Goal: Task Accomplishment & Management: Use online tool/utility

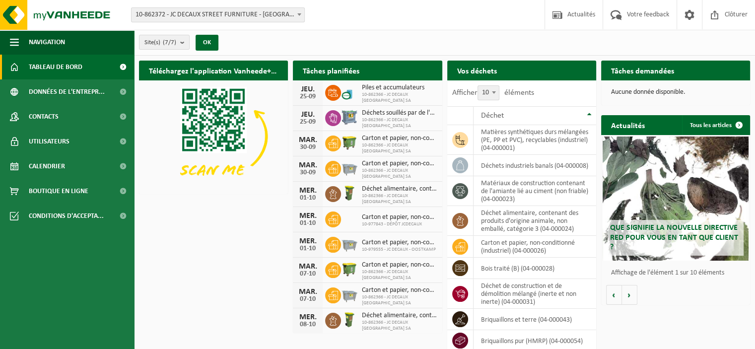
click at [389, 193] on span "Déchet alimentaire, contenant des produits d'origine animale, non emballé, caté…" at bounding box center [399, 189] width 75 height 8
click at [521, 76] on div "Vos déchets Demander un transport" at bounding box center [521, 71] width 149 height 20
click at [461, 251] on span at bounding box center [460, 247] width 16 height 16
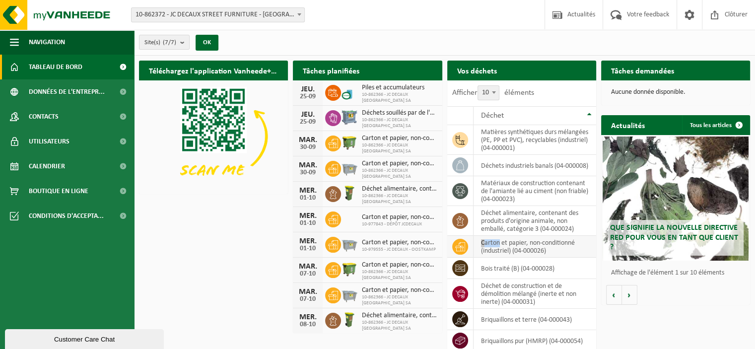
click at [461, 251] on span at bounding box center [460, 247] width 16 height 16
click at [511, 245] on td "carton et papier, non-conditionné (industriel) (04-000026)" at bounding box center [534, 247] width 123 height 22
click at [638, 289] on div "Que signifie la nouvelle directive RED pour vous en tant que client ? Market up…" at bounding box center [675, 220] width 149 height 170
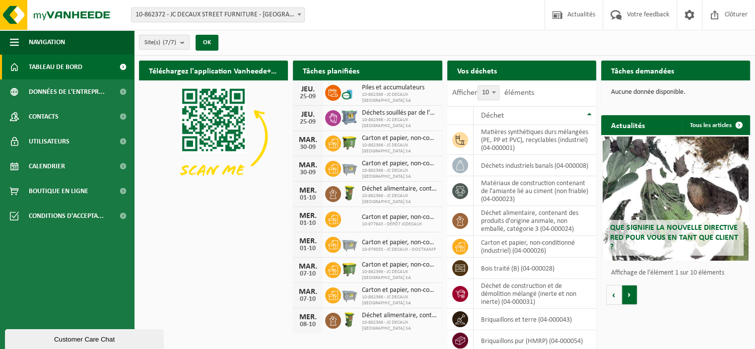
click at [633, 292] on button "Volgende" at bounding box center [629, 295] width 15 height 20
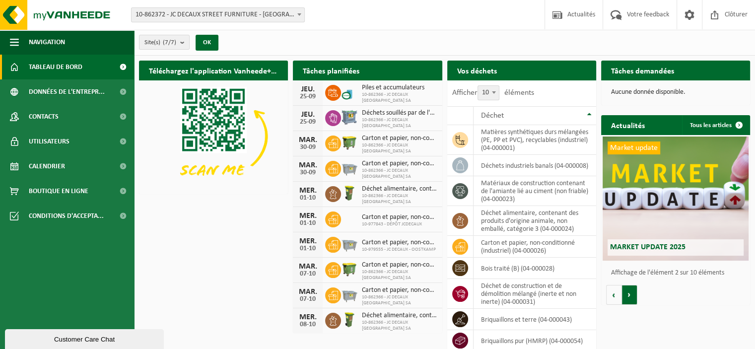
click at [633, 292] on button "Volgende" at bounding box center [629, 295] width 15 height 20
click at [499, 112] on span "Déchet" at bounding box center [492, 116] width 23 height 8
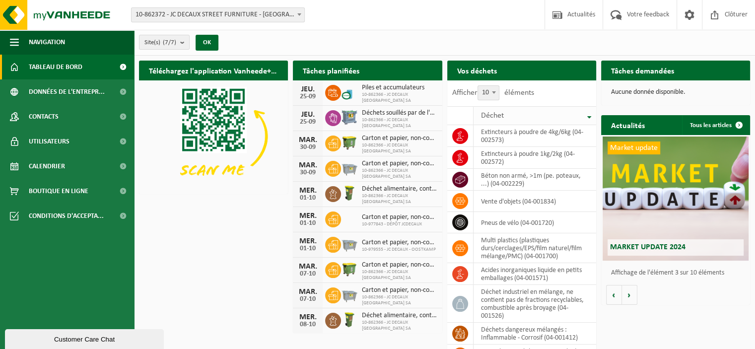
click at [499, 112] on span "Déchet" at bounding box center [492, 116] width 23 height 8
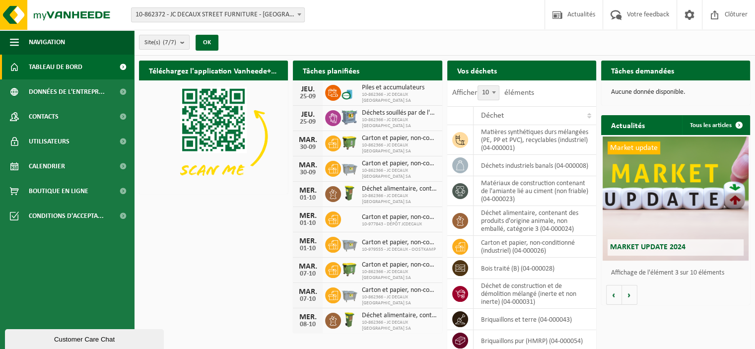
click at [479, 75] on h2 "Vos déchets" at bounding box center [477, 70] width 60 height 19
click at [123, 69] on span at bounding box center [123, 67] width 22 height 25
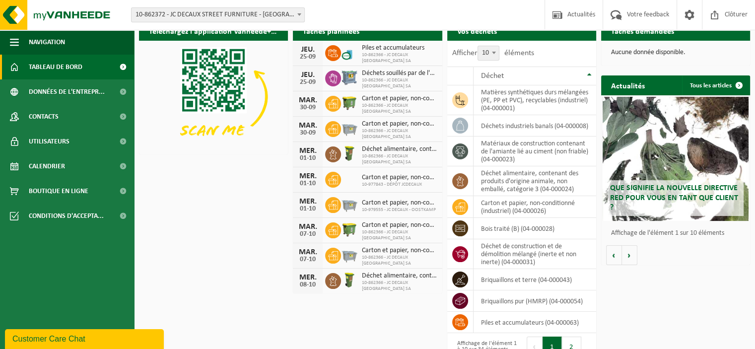
scroll to position [60, 0]
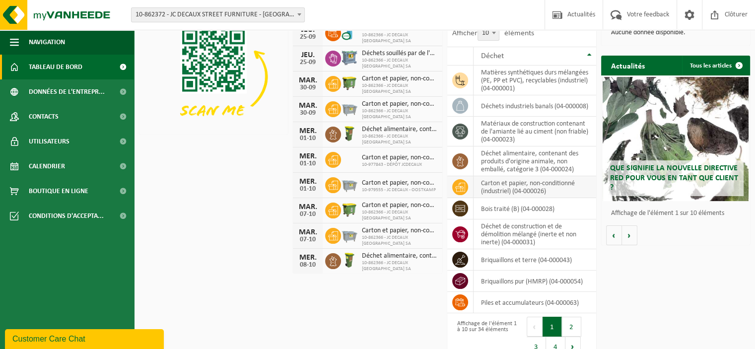
click at [463, 190] on icon at bounding box center [460, 187] width 10 height 10
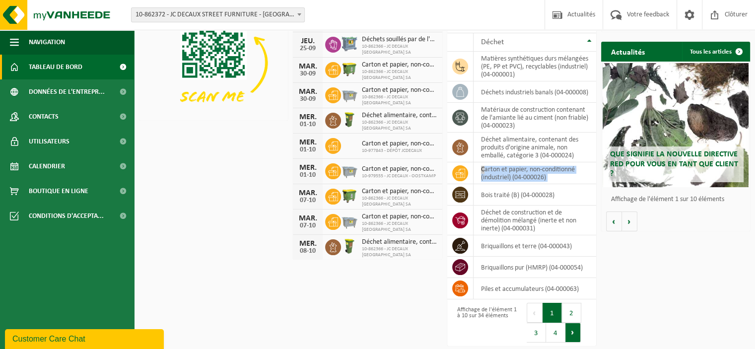
click at [576, 329] on button "Suivant" at bounding box center [572, 333] width 15 height 20
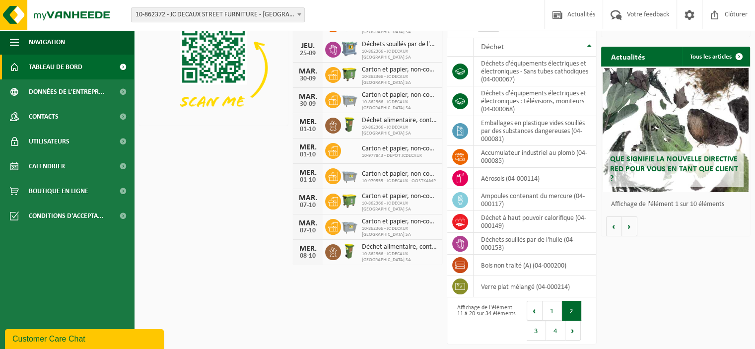
scroll to position [67, 0]
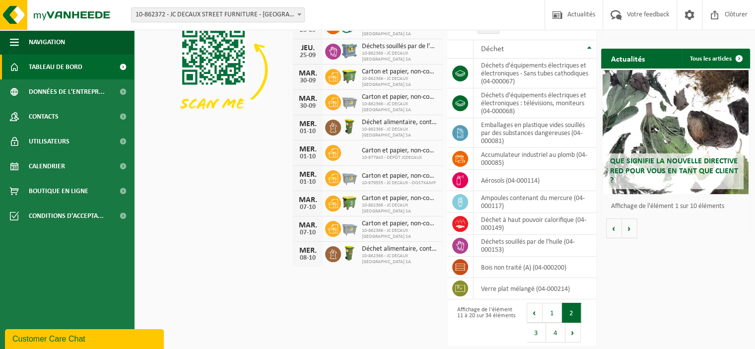
click at [576, 329] on button "Suivant" at bounding box center [572, 333] width 15 height 20
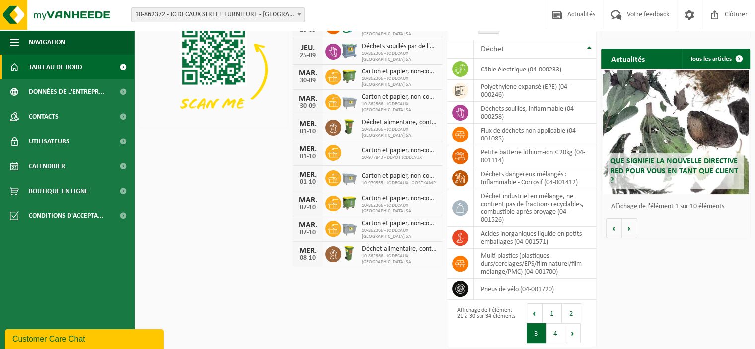
click at [576, 329] on button "Suivant" at bounding box center [572, 333] width 15 height 20
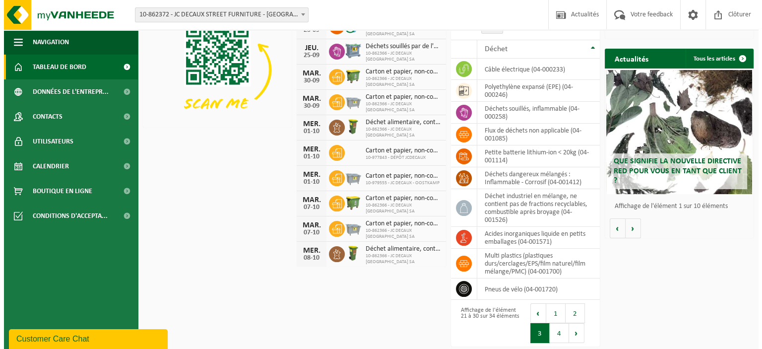
scroll to position [0, 0]
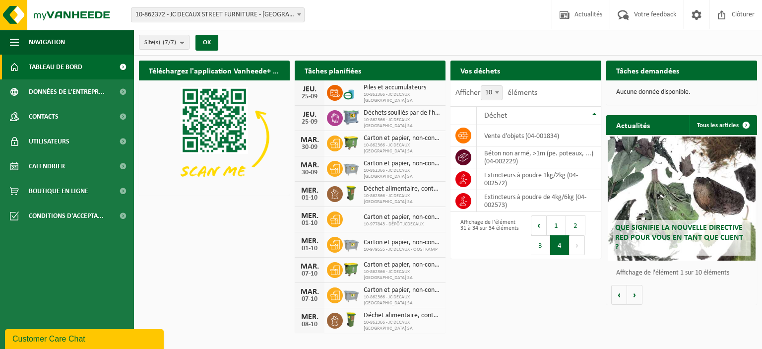
click at [540, 87] on span "Demander un transport" at bounding box center [551, 90] width 65 height 6
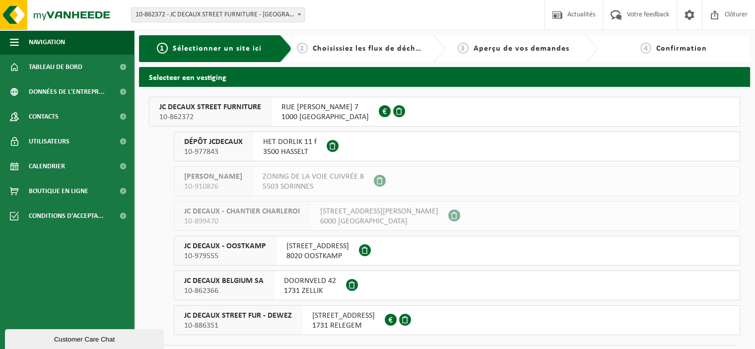
click at [202, 323] on span "10-886351" at bounding box center [238, 326] width 108 height 10
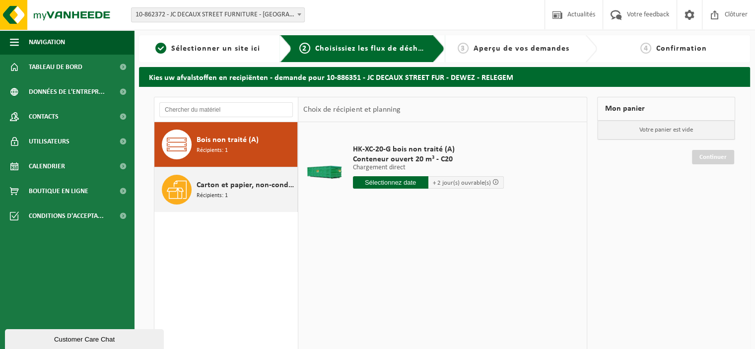
click at [251, 189] on span "Carton et papier, non-conditionné (industriel)" at bounding box center [246, 185] width 98 height 12
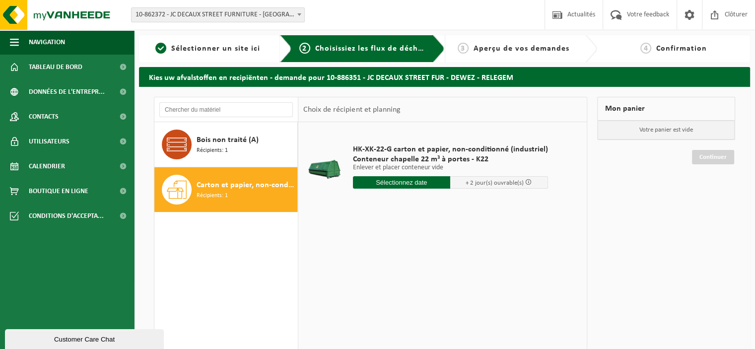
click at [414, 183] on input "text" at bounding box center [402, 182] width 98 height 12
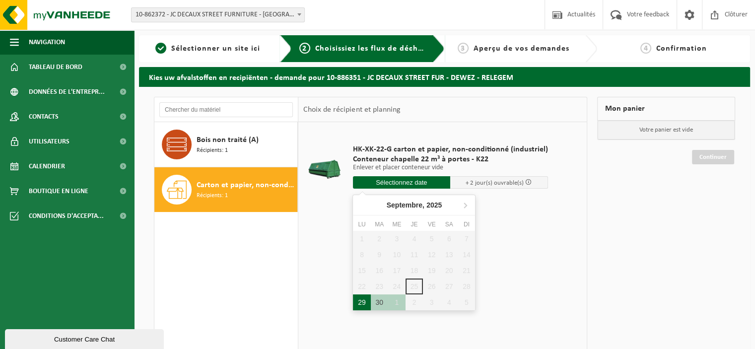
click at [363, 298] on div "29" at bounding box center [361, 302] width 17 height 16
type input "à partir de 2025-09-29"
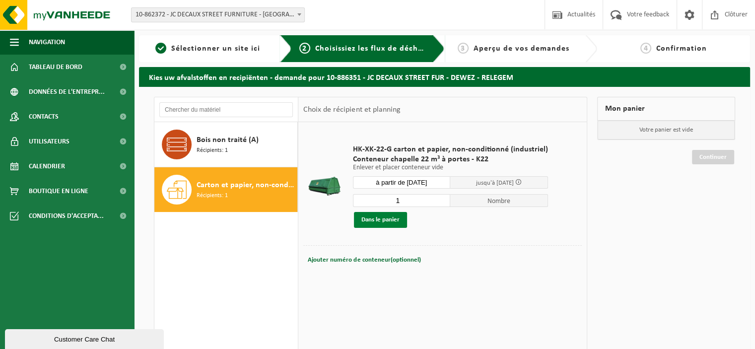
click at [377, 223] on button "Dans le panier" at bounding box center [380, 220] width 53 height 16
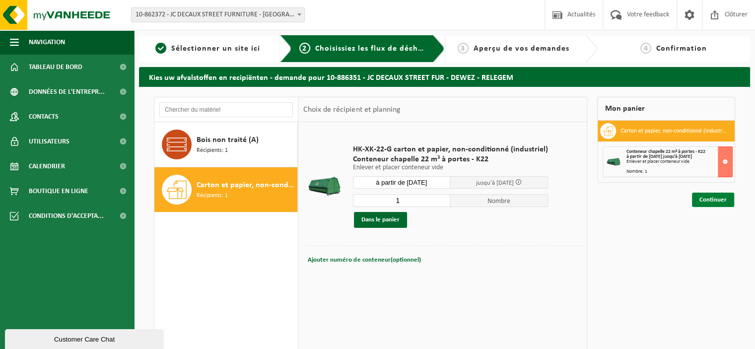
click at [714, 198] on link "Continuer" at bounding box center [713, 200] width 42 height 14
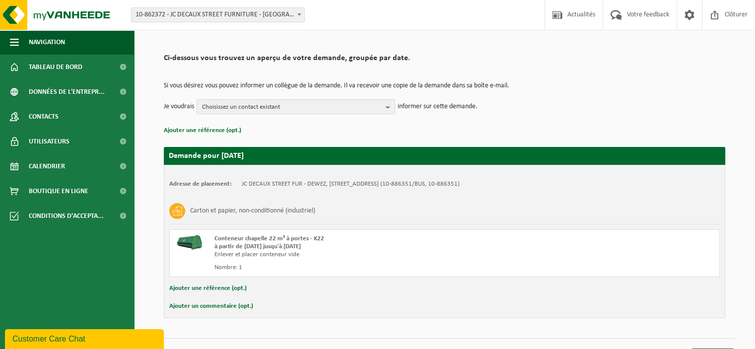
scroll to position [75, 0]
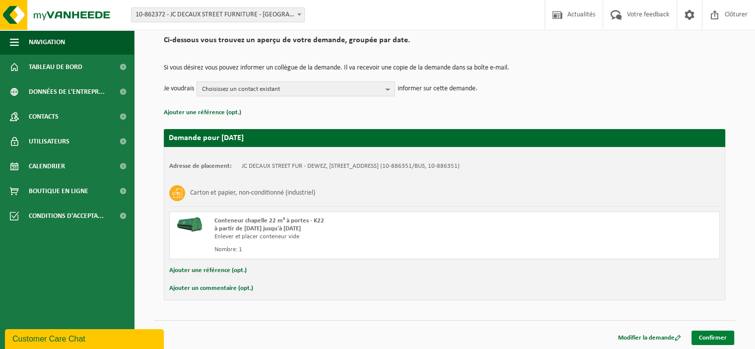
click at [703, 335] on link "Confirmer" at bounding box center [712, 338] width 43 height 14
